Goal: Navigation & Orientation: Find specific page/section

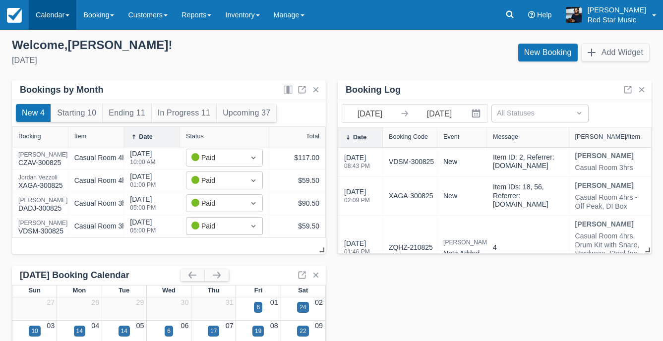
click at [49, 18] on link "Calendar" at bounding box center [53, 15] width 48 height 30
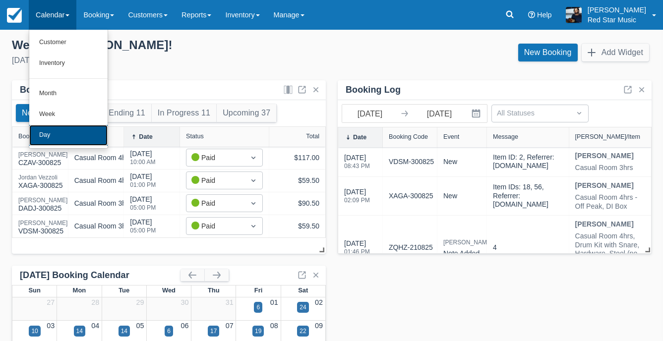
click at [46, 132] on link "Day" at bounding box center [68, 135] width 78 height 21
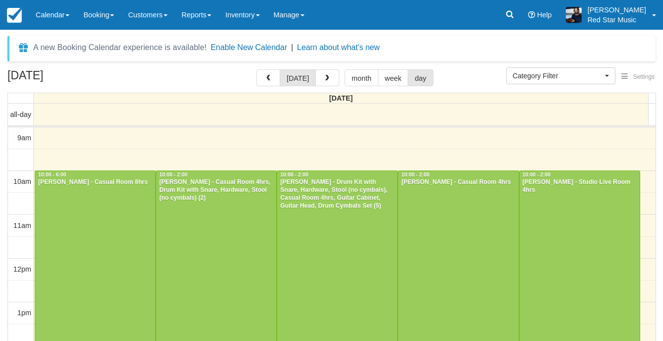
select select
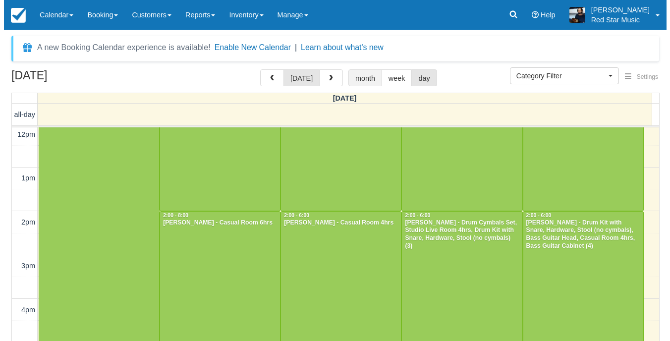
scroll to position [157, 0]
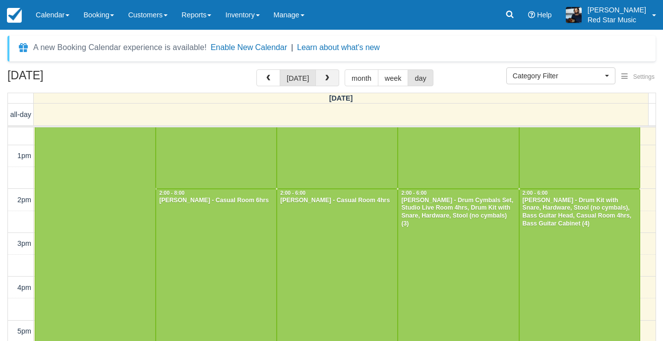
click at [316, 73] on button "button" at bounding box center [327, 77] width 24 height 17
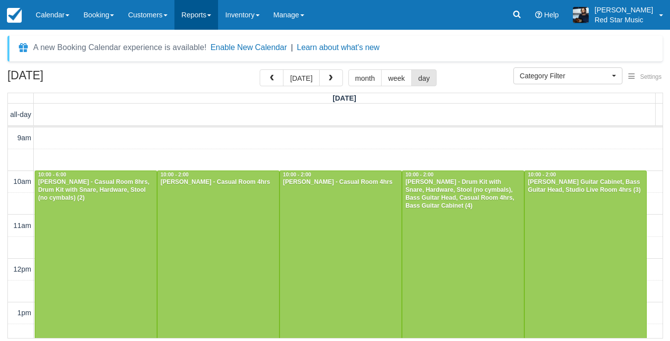
click at [211, 14] on link "Reports" at bounding box center [196, 15] width 44 height 30
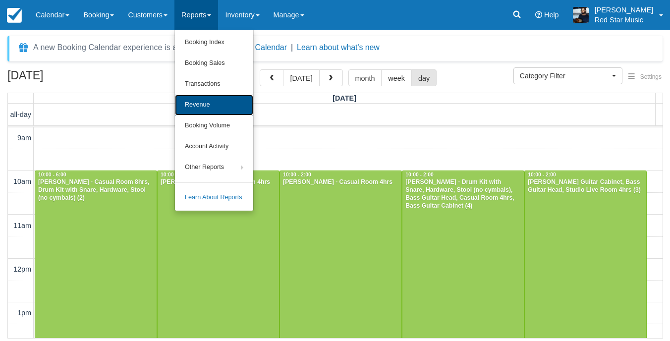
click at [211, 105] on link "Revenue" at bounding box center [214, 105] width 78 height 21
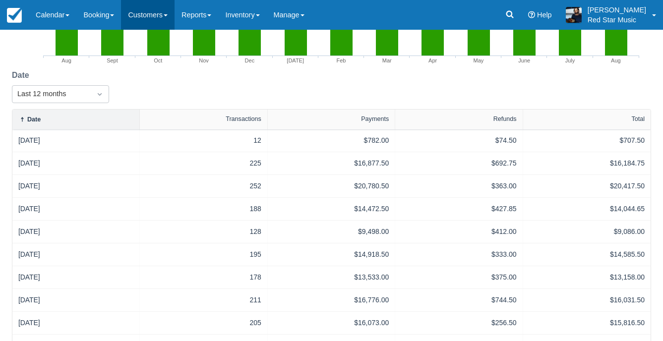
scroll to position [33, 0]
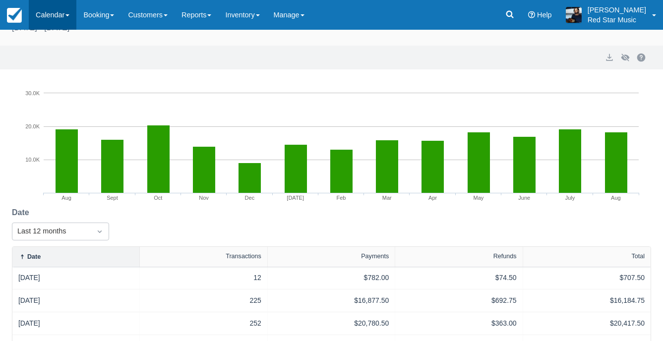
click at [51, 24] on link "Calendar" at bounding box center [53, 15] width 48 height 30
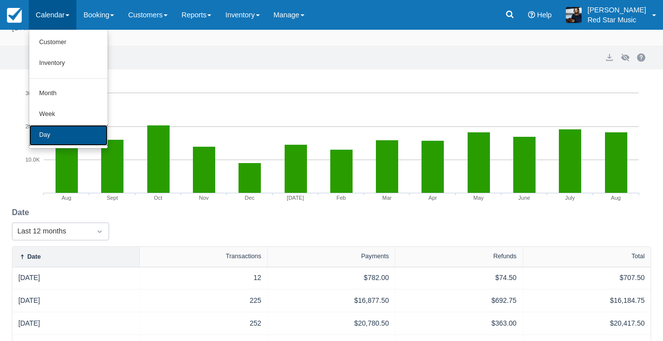
click at [52, 140] on link "Day" at bounding box center [68, 135] width 78 height 21
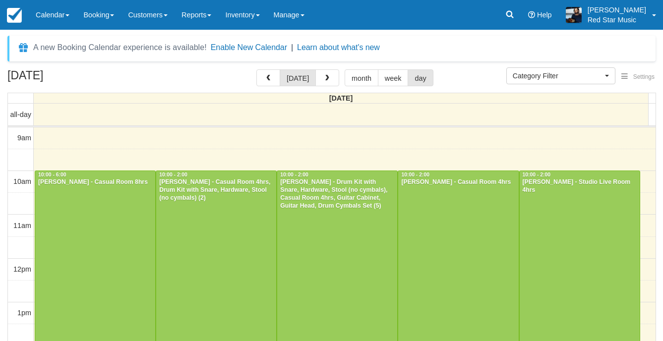
select select
